Goal: Task Accomplishment & Management: Manage account settings

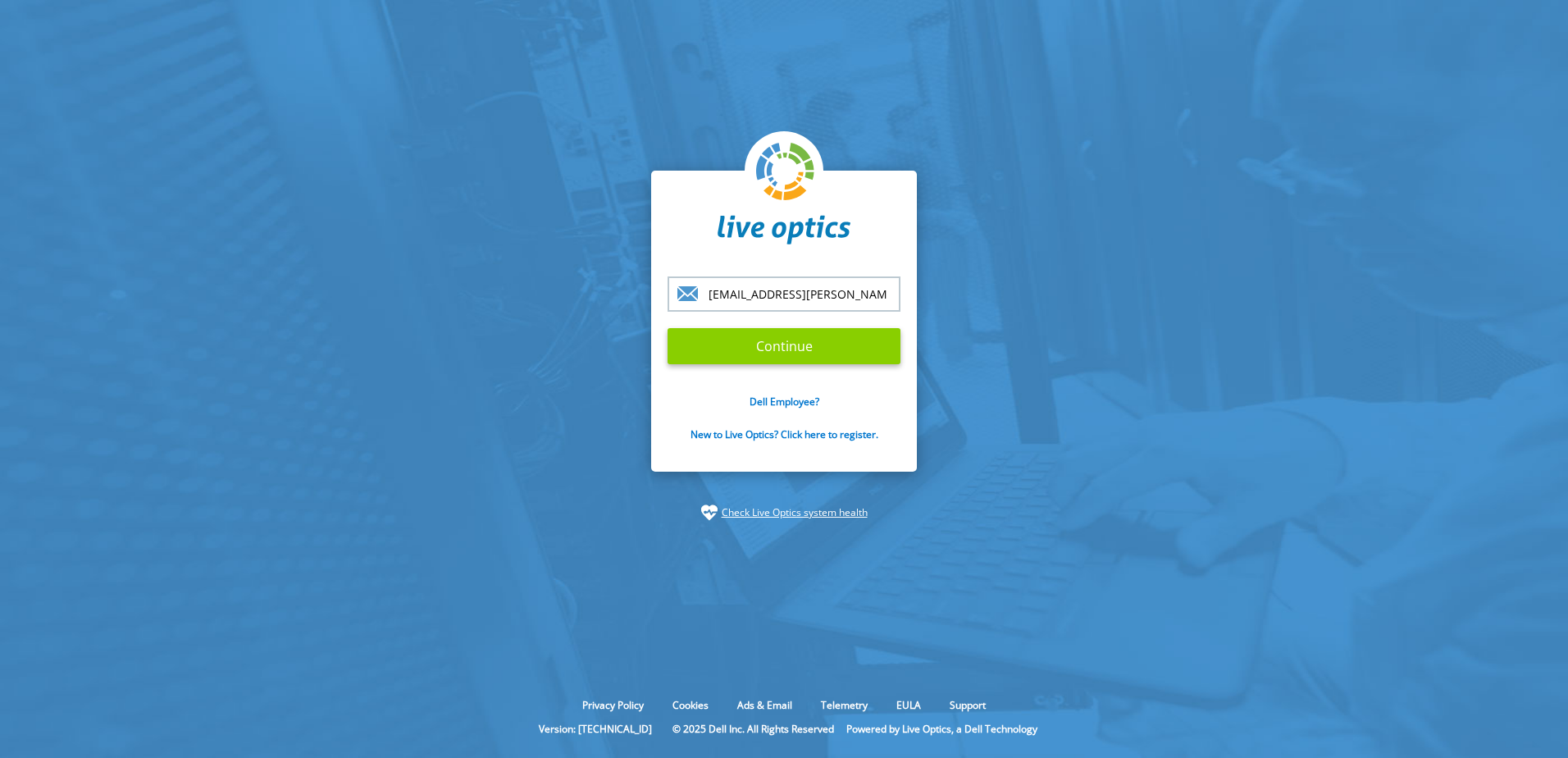
type input "lohl@wuerfel.com"
click at [763, 347] on input "Continue" at bounding box center [784, 346] width 233 height 36
click at [769, 345] on input "Continue" at bounding box center [784, 346] width 233 height 36
click at [769, 340] on input "Continue" at bounding box center [784, 346] width 233 height 36
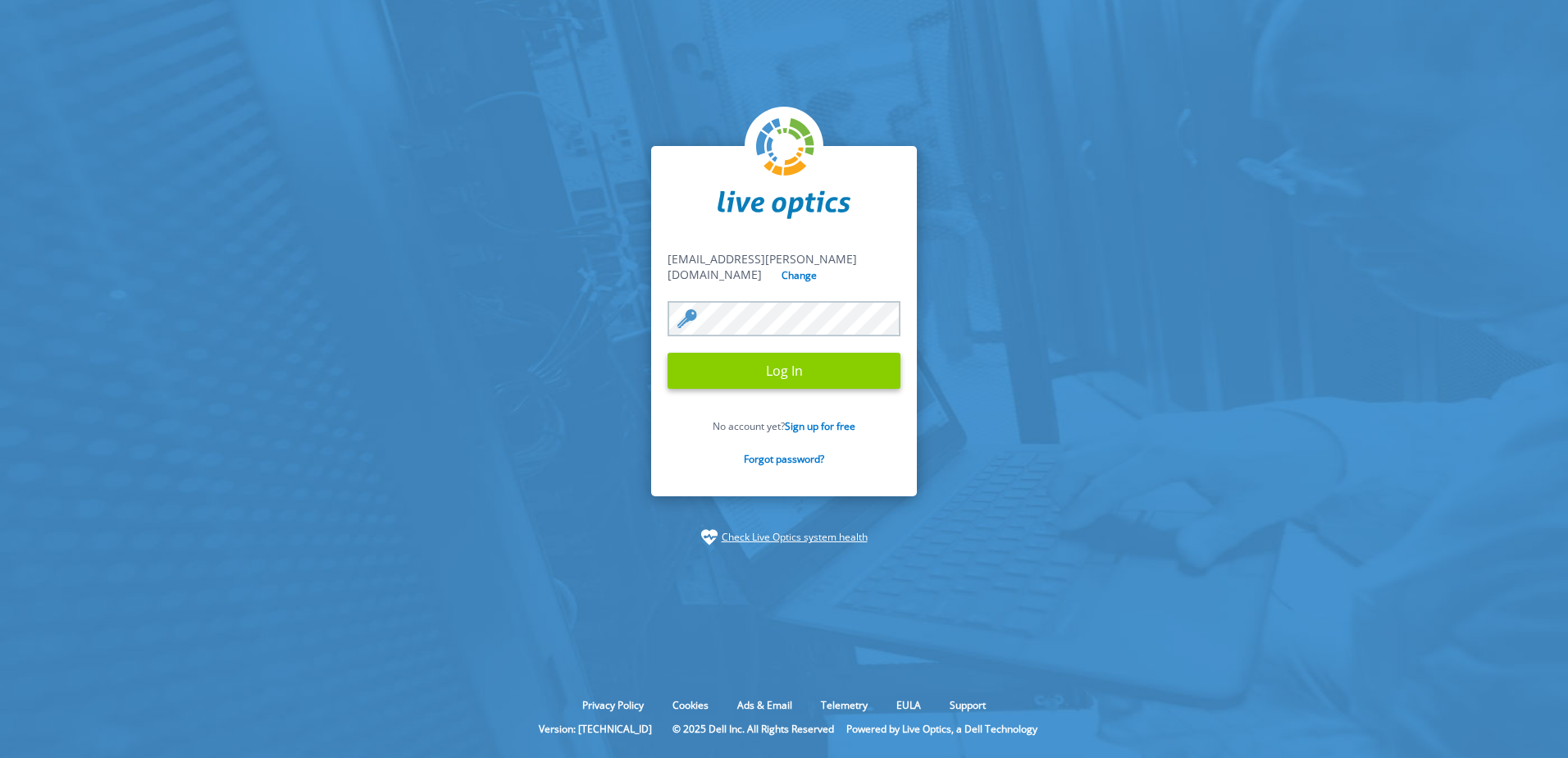
click at [770, 368] on input "Log In" at bounding box center [784, 370] width 233 height 36
click at [791, 369] on input "Log In" at bounding box center [784, 370] width 233 height 36
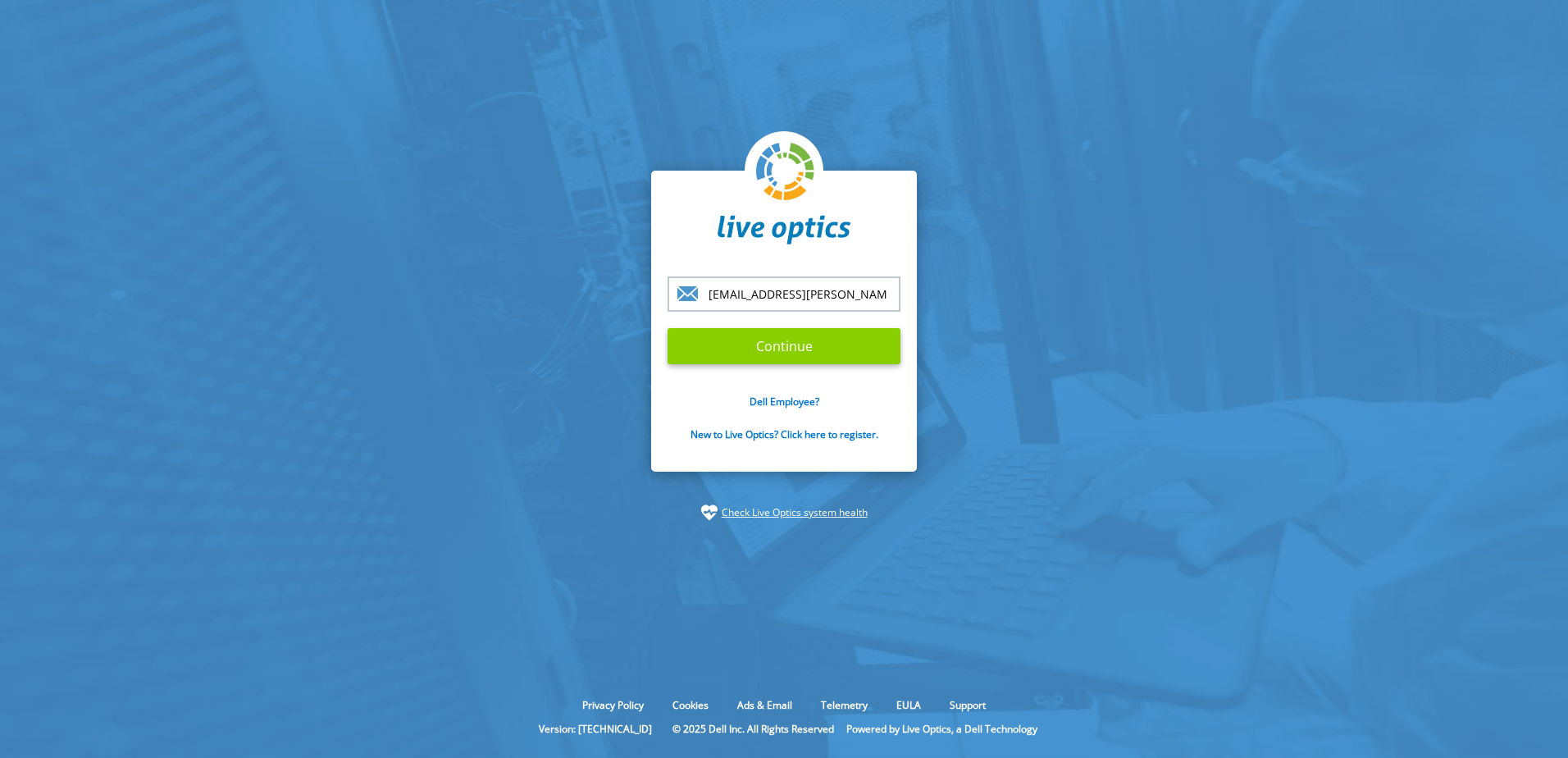
type input "lohl@wuerfel.com"
click at [770, 339] on input "Continue" at bounding box center [784, 346] width 233 height 36
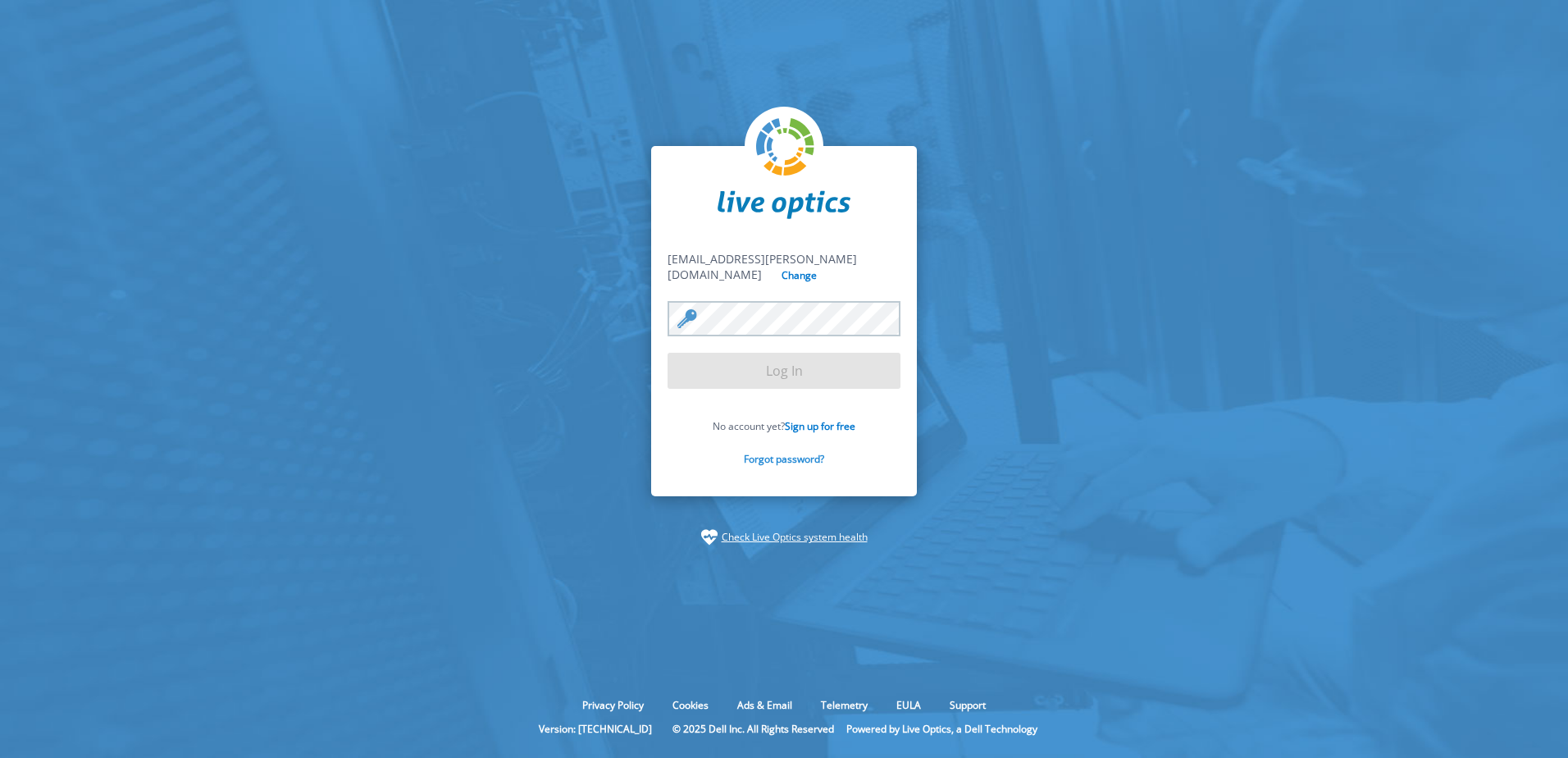
click at [804, 452] on link "Forgot password?" at bounding box center [784, 459] width 80 height 14
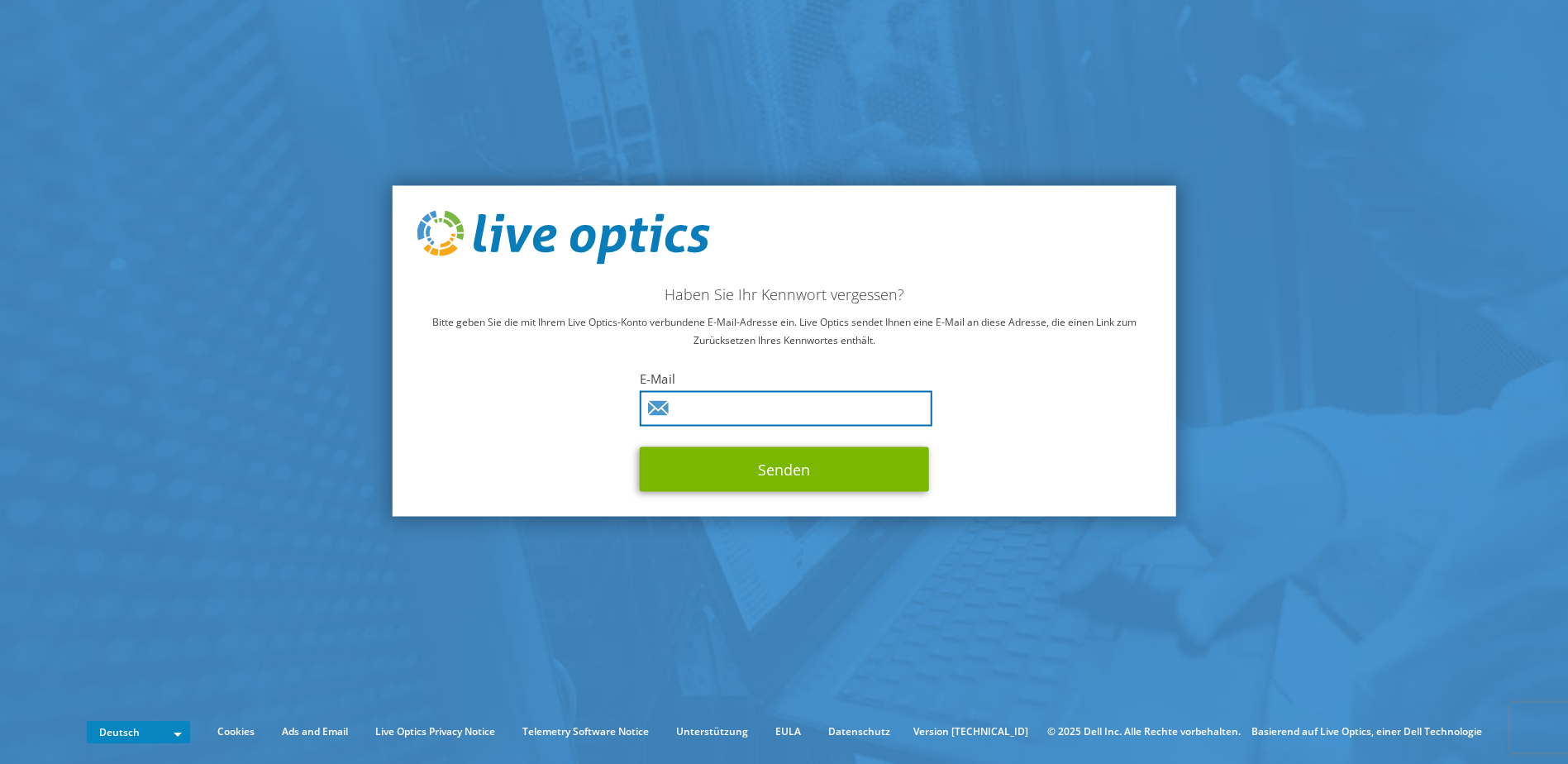
click at [742, 412] on input "text" at bounding box center [786, 408] width 293 height 36
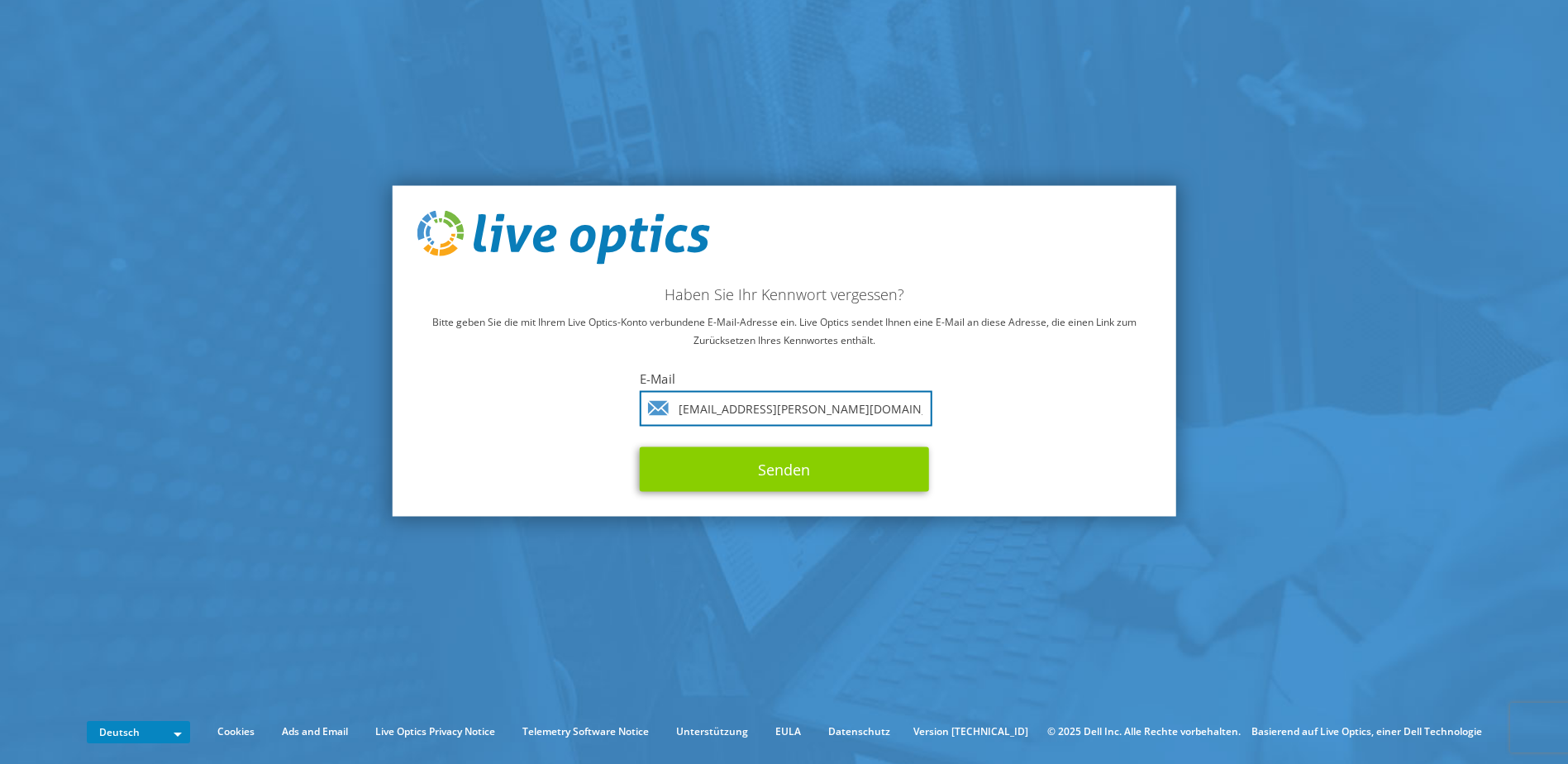
type input "[EMAIL_ADDRESS][PERSON_NAME][DOMAIN_NAME]"
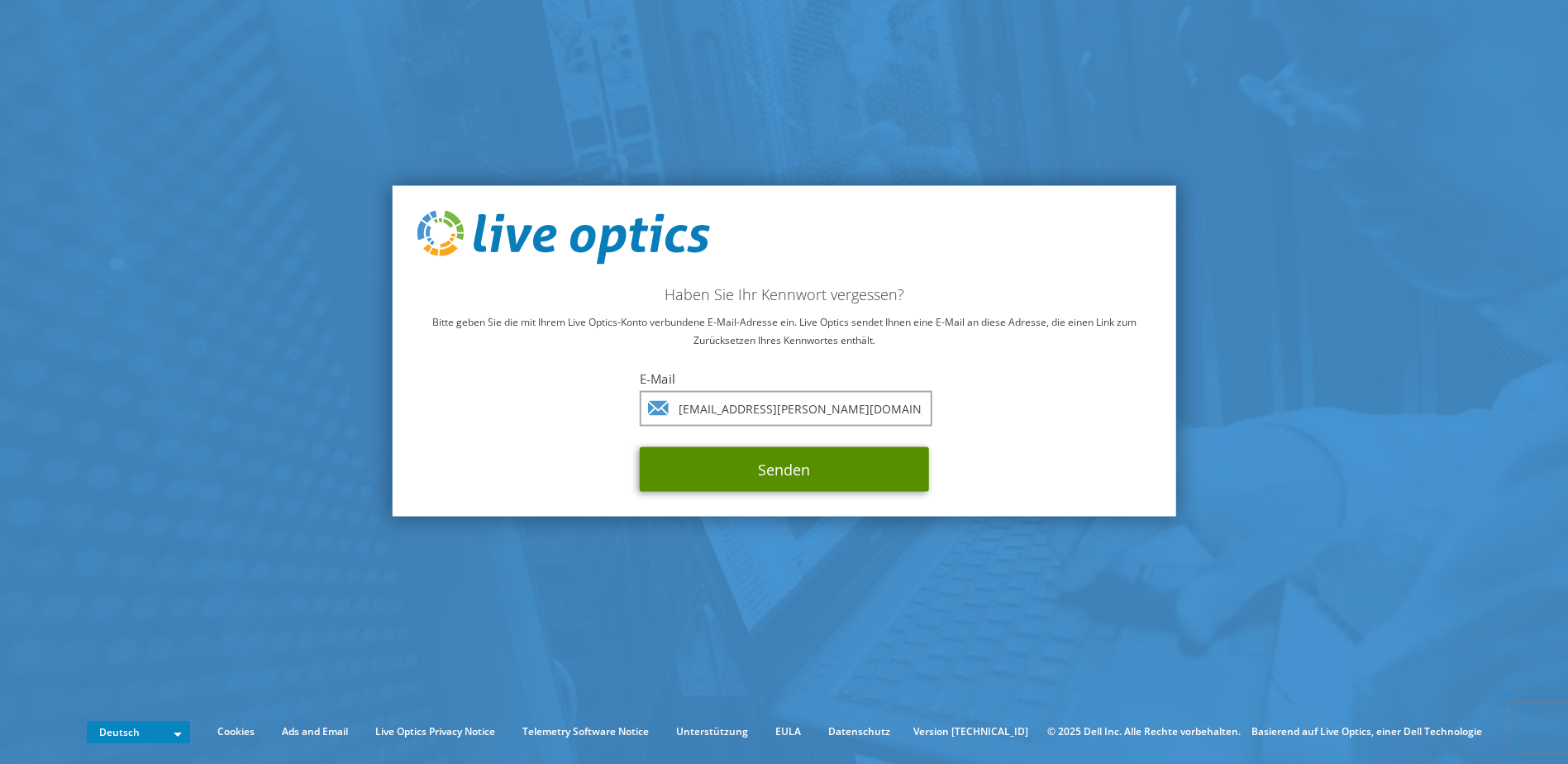
click at [738, 476] on button "Senden" at bounding box center [784, 469] width 289 height 44
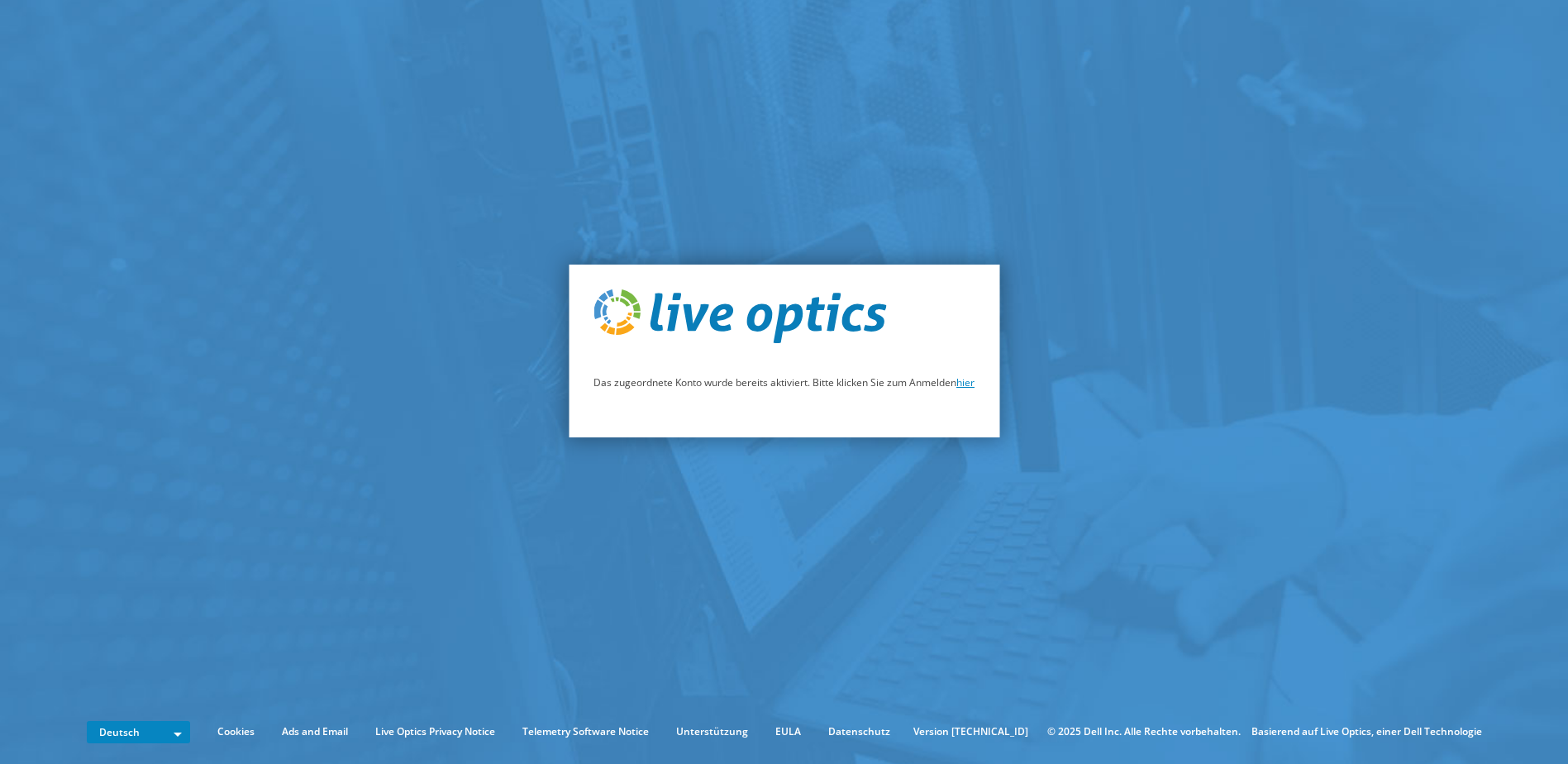
click at [968, 386] on link "hier" at bounding box center [965, 382] width 18 height 14
click at [965, 388] on link "hier" at bounding box center [965, 382] width 18 height 14
click at [965, 388] on link "hier" at bounding box center [965, 382] width 18 height 14
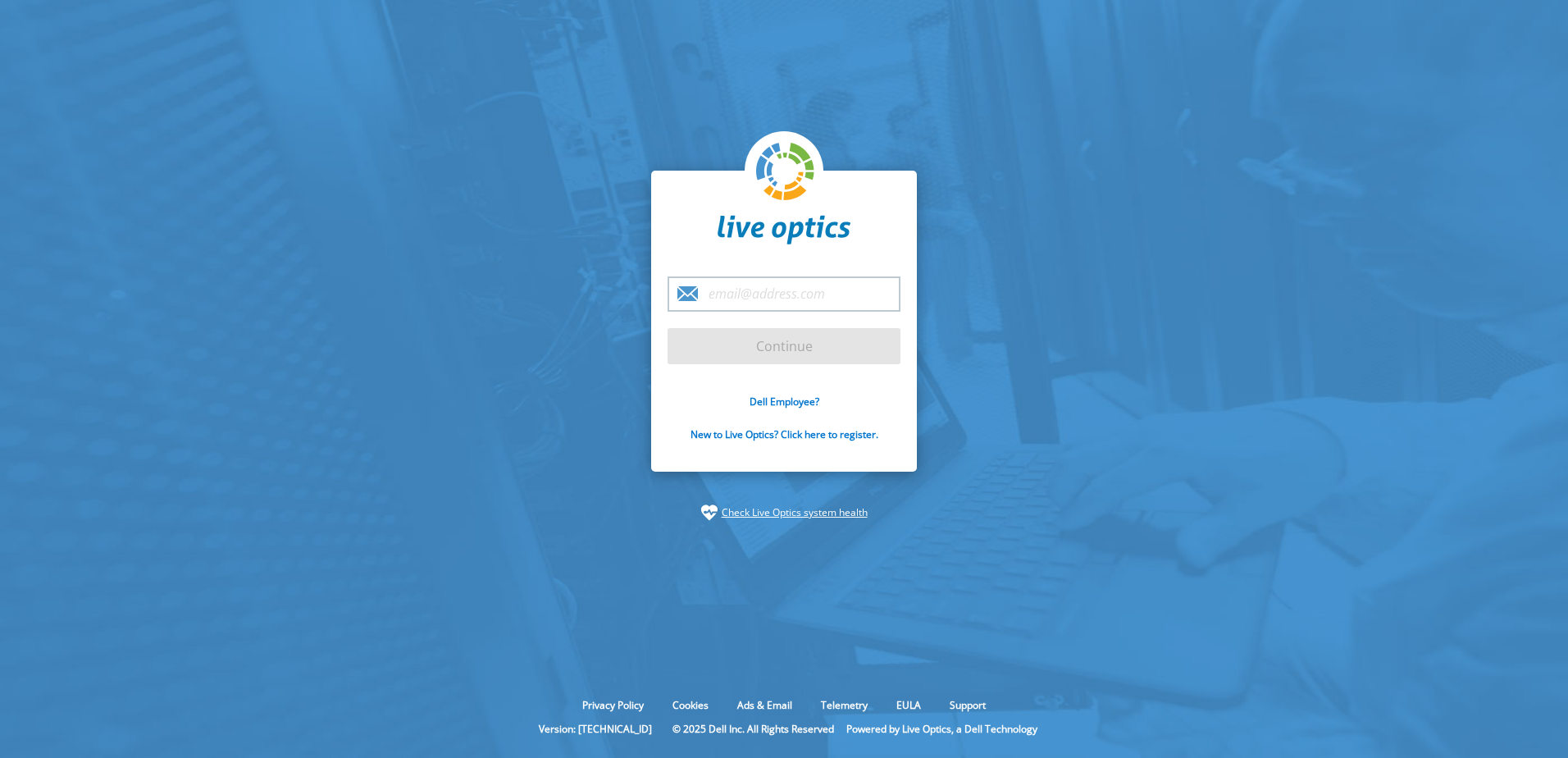
click at [793, 513] on link "Check Live Optics system health" at bounding box center [794, 513] width 146 height 16
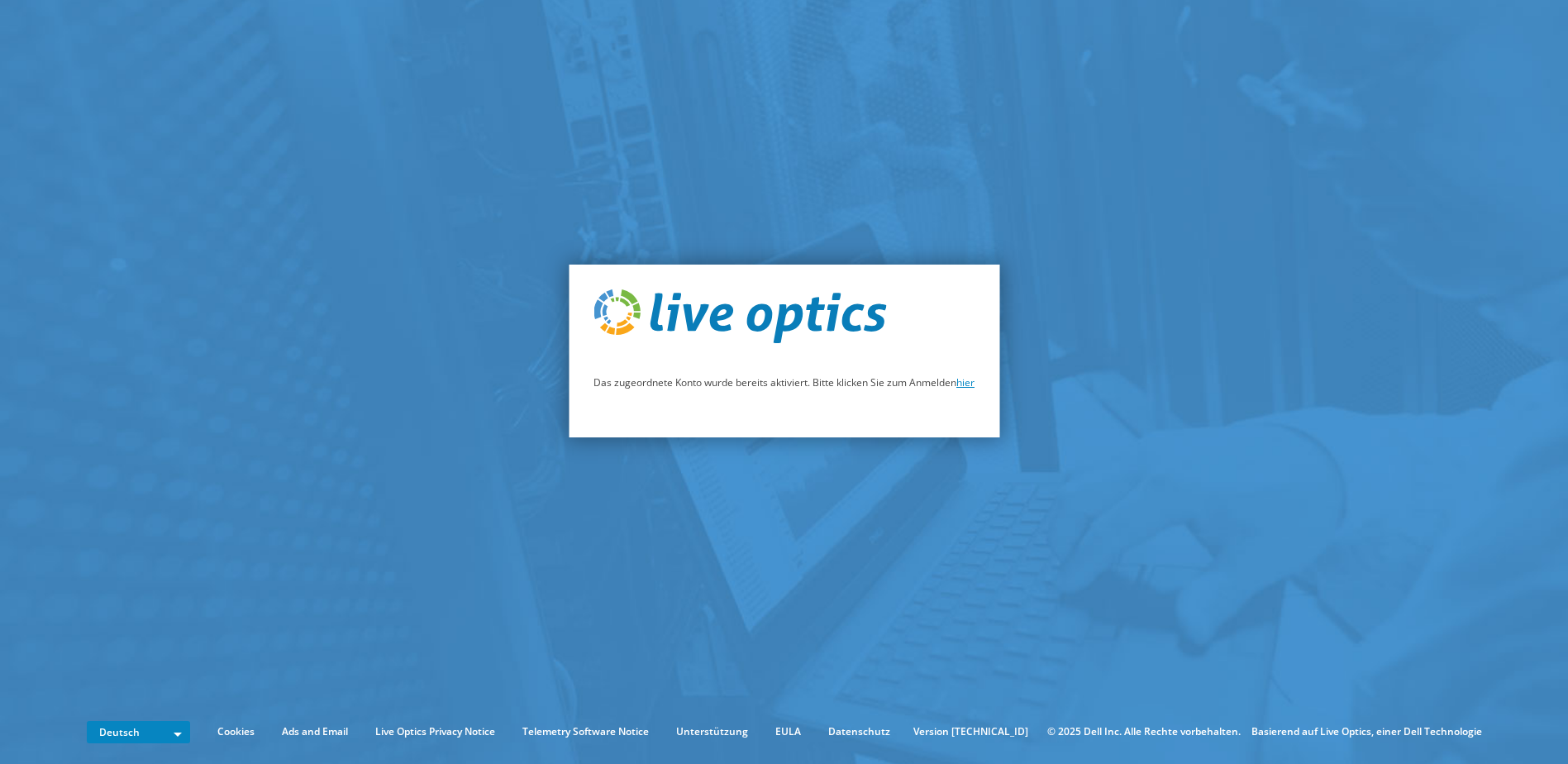
click at [965, 385] on link "hier" at bounding box center [965, 382] width 18 height 14
